Goal: Task Accomplishment & Management: Manage account settings

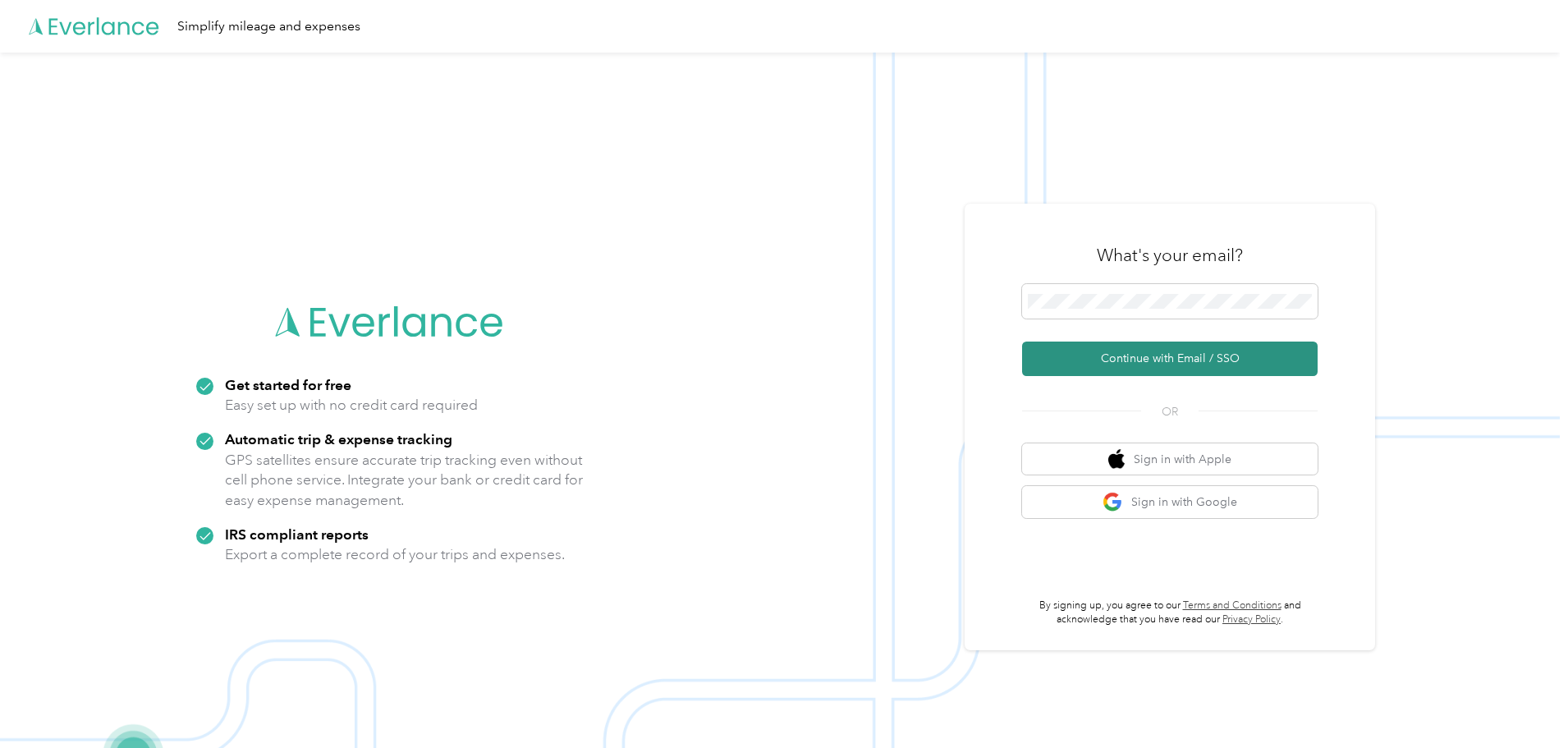
click at [1145, 358] on button "Continue with Email / SSO" at bounding box center [1170, 358] width 295 height 35
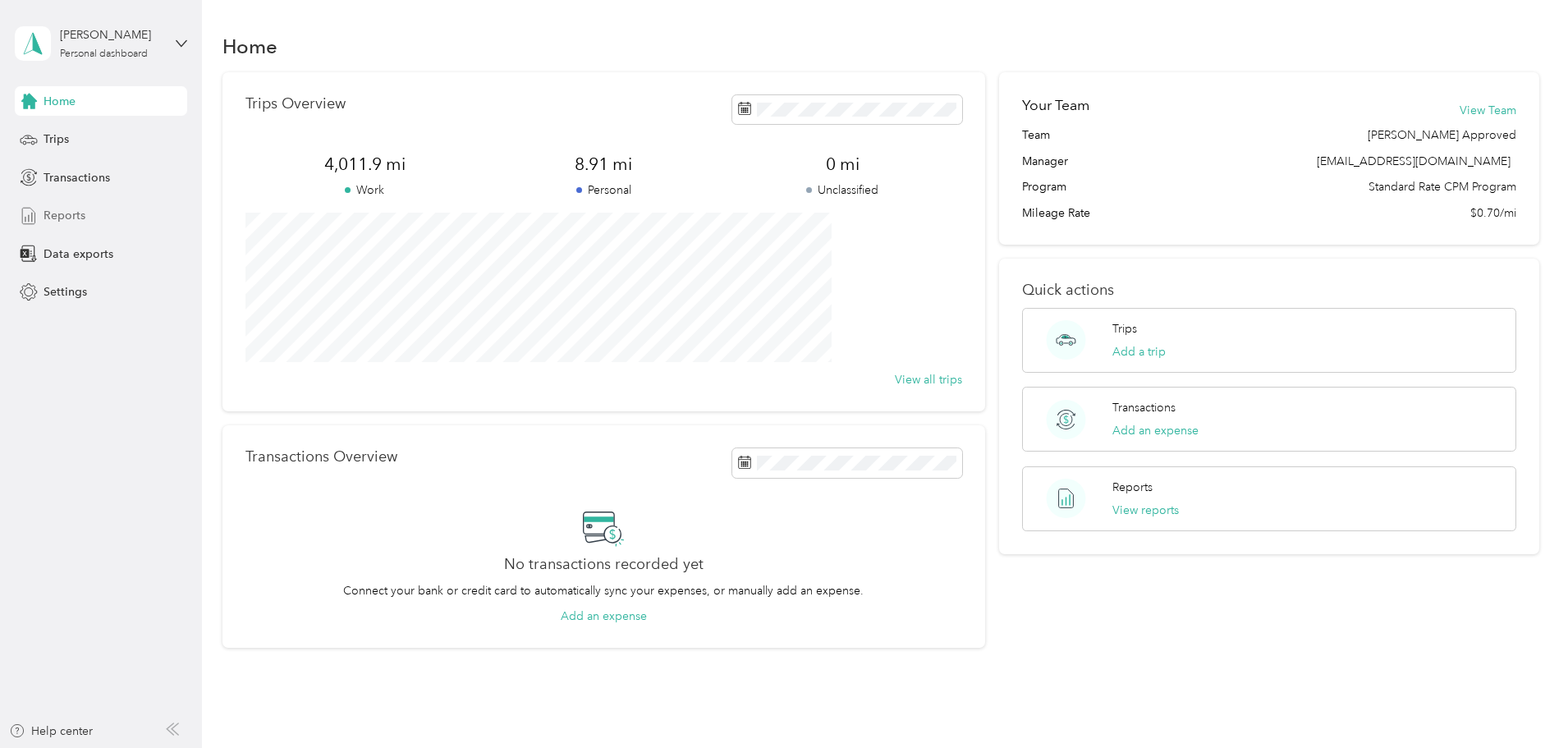
click at [70, 213] on span "Reports" at bounding box center [64, 215] width 41 height 17
